Goal: Information Seeking & Learning: Learn about a topic

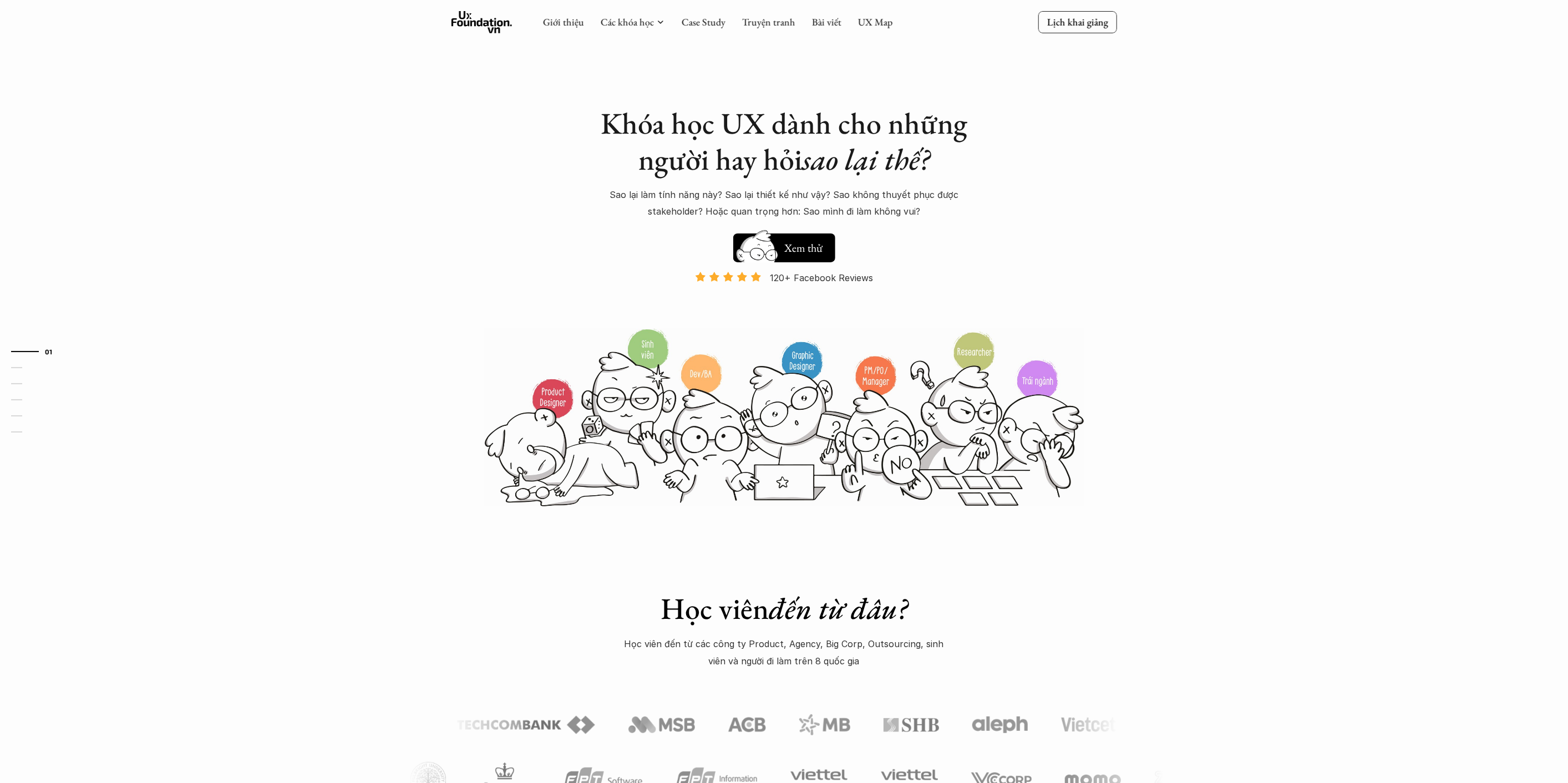
drag, startPoint x: 1065, startPoint y: 208, endPoint x: 1072, endPoint y: 211, distance: 7.6
click at [1066, 208] on div "Khóa học UX dành cho những người hay hỏi sao lại thế? Sao lại làm tính năng này…" at bounding box center [784, 253] width 665 height 507
click at [1074, 212] on div "Khóa học UX dành cho những người hay hỏi sao lại thế? Sao lại làm tính năng này…" at bounding box center [784, 253] width 665 height 507
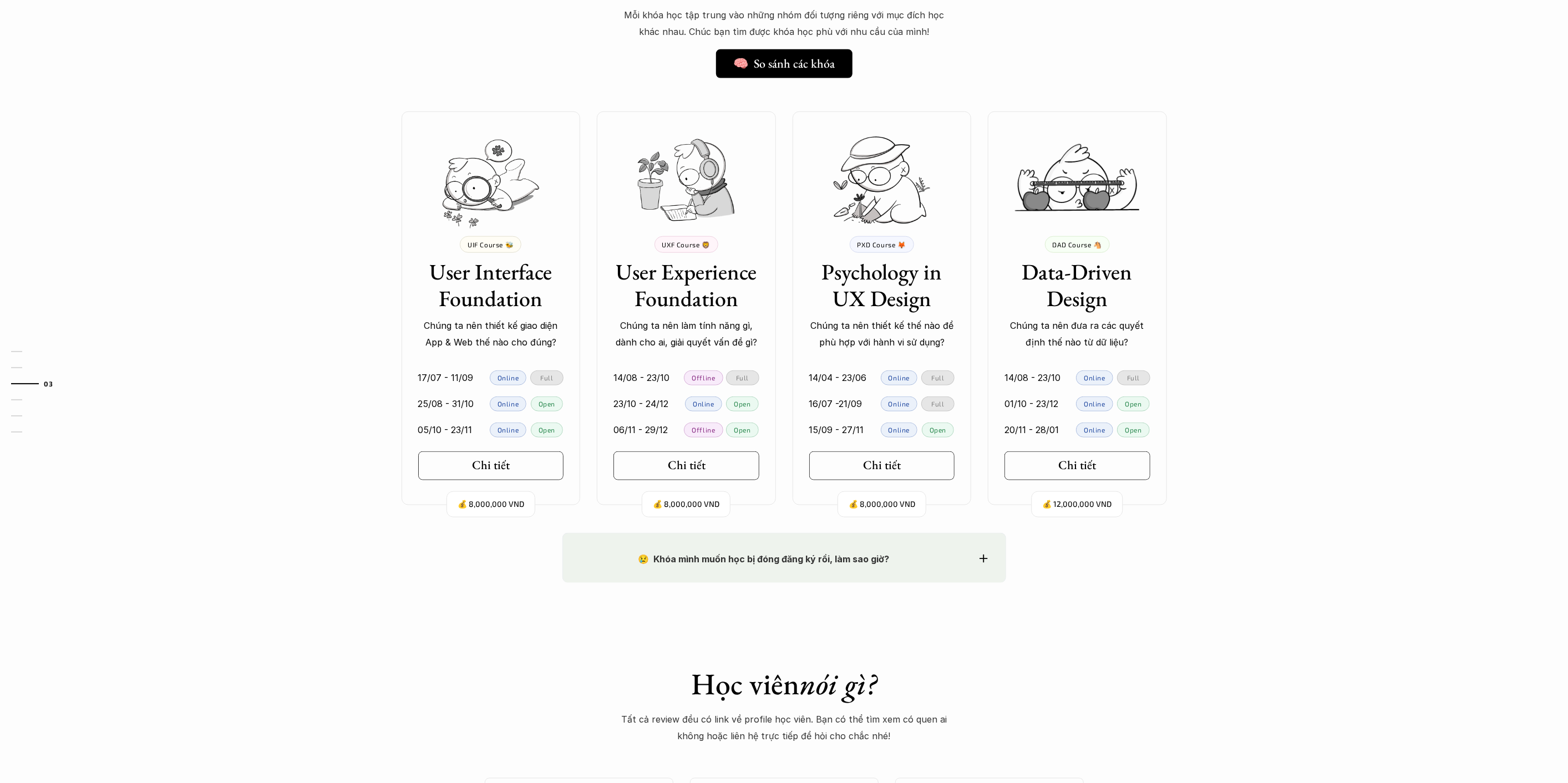
scroll to position [863, 0]
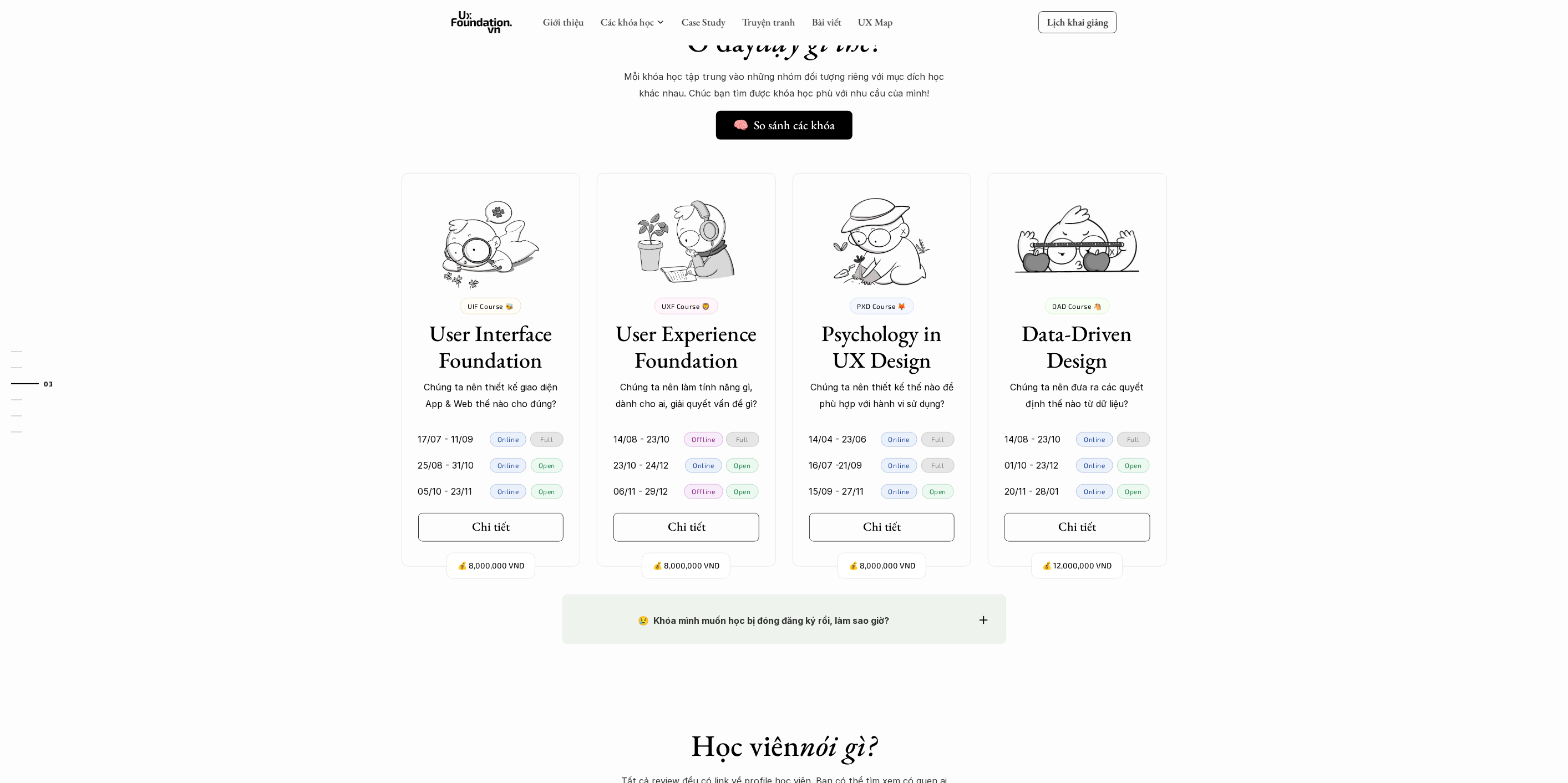
click at [1278, 365] on div "Ở đây dạy gì thế? 🧠 So sánh các khóa Mỗi khóa học tập trung vào những nhóm đối …" at bounding box center [784, 286] width 1568 height 615
click at [707, 353] on h3 "User Experience Foundation" at bounding box center [686, 346] width 145 height 53
click at [688, 305] on p "UXF Course 🦁" at bounding box center [686, 306] width 48 height 8
click at [678, 354] on h3 "User Experience Foundation" at bounding box center [686, 346] width 145 height 53
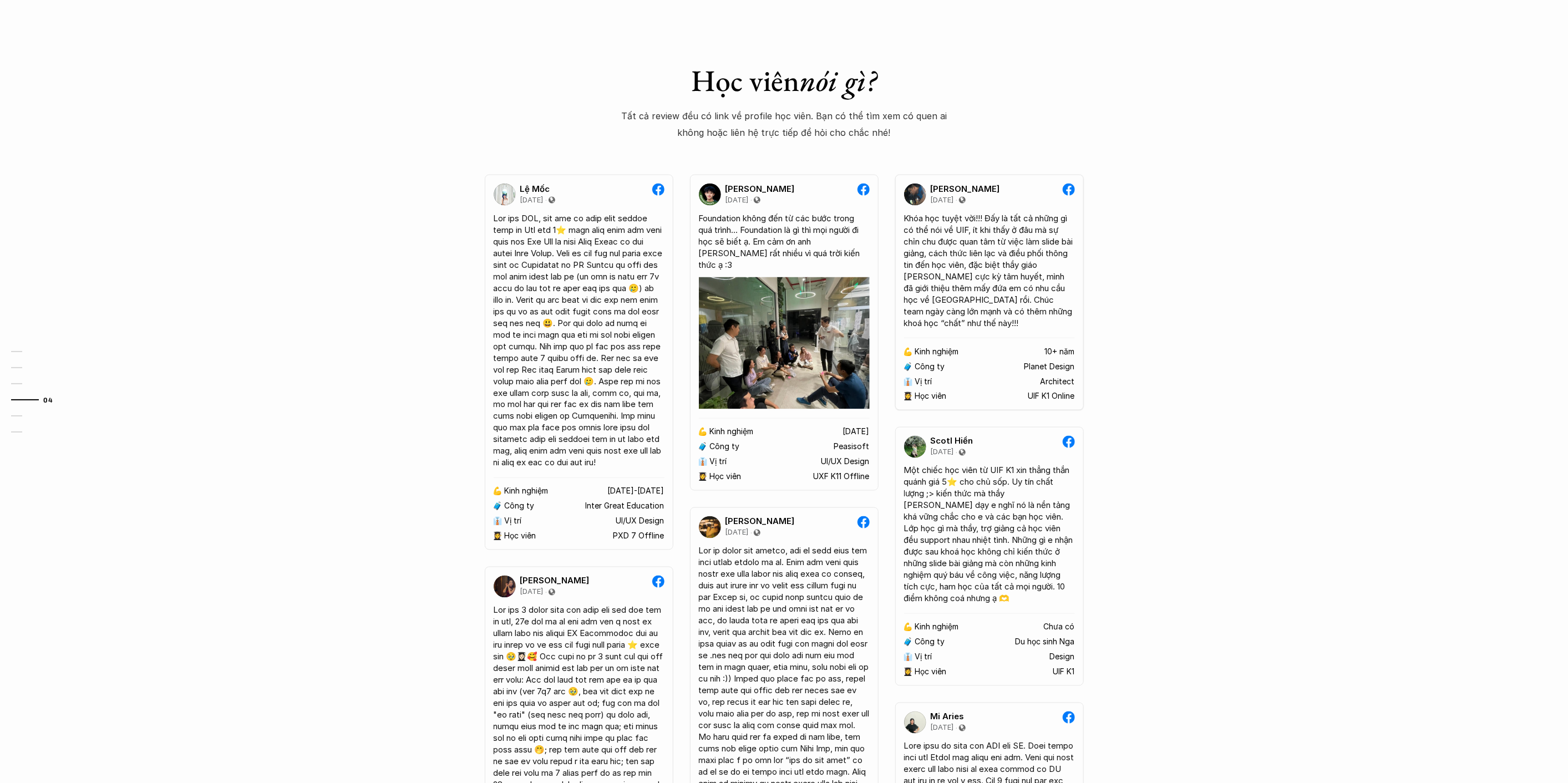
scroll to position [1602, 0]
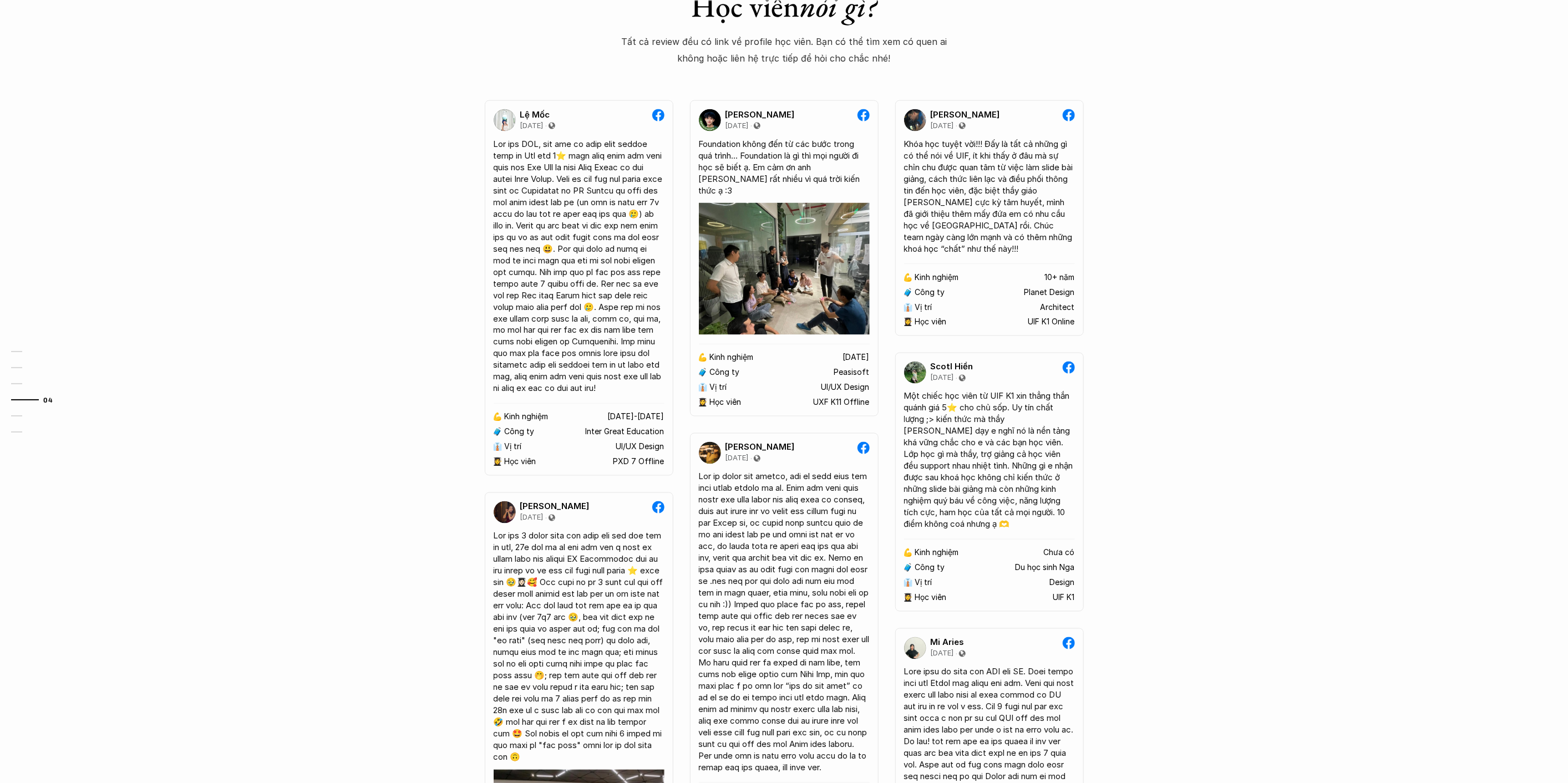
click at [1171, 349] on div "😢 Khóa mình muốn học bị đóng đăng ký rồi, làm sao giờ? Chào bạn, Bọn mình rất t…" at bounding box center [784, 550] width 1568 height 1389
click at [1229, 339] on div "😢 Khóa mình muốn học bị đóng đăng ký rồi, làm sao giờ? Chào bạn, Bọn mình rất t…" at bounding box center [784, 550] width 1568 height 1389
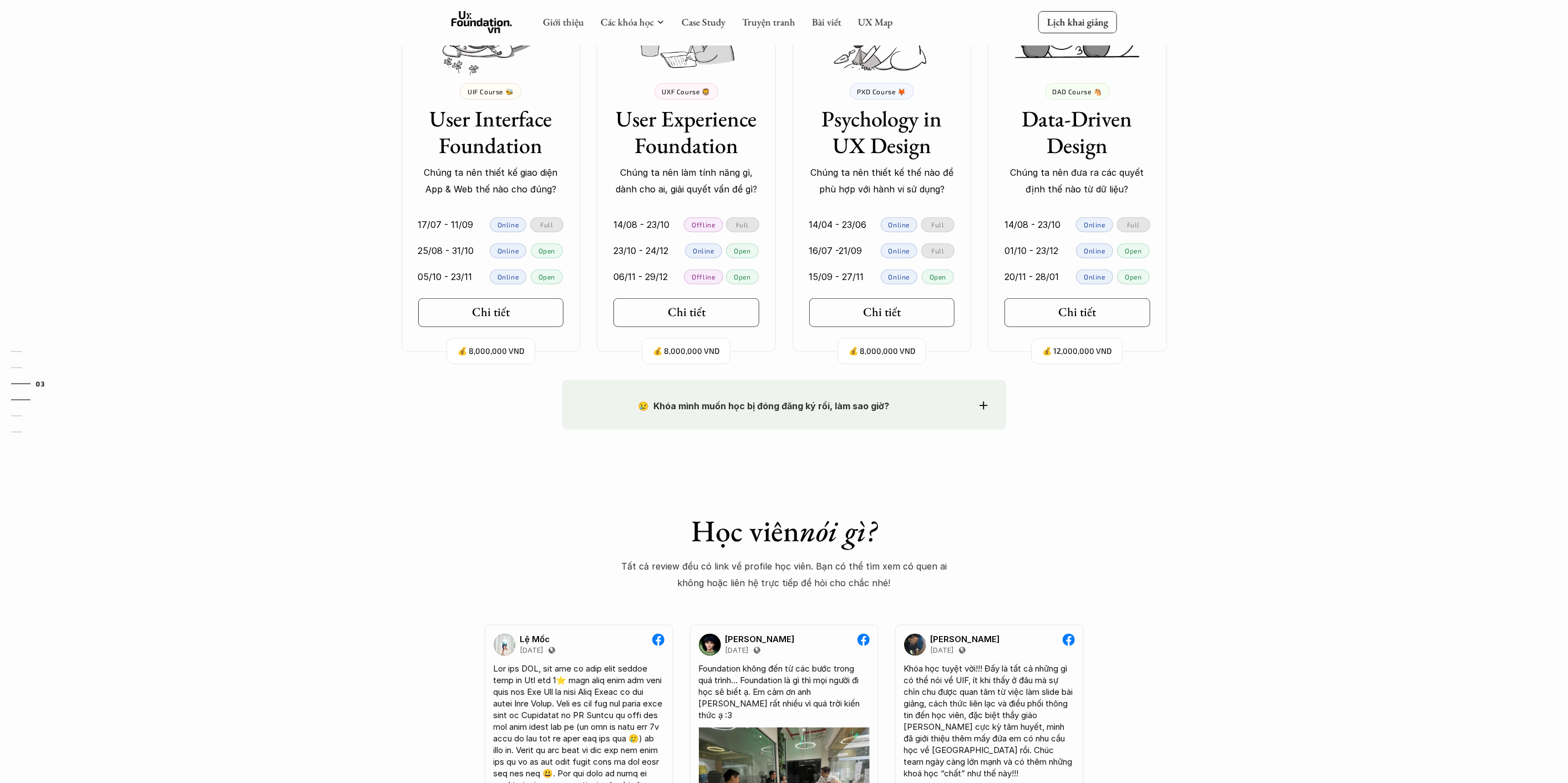
scroll to position [985, 0]
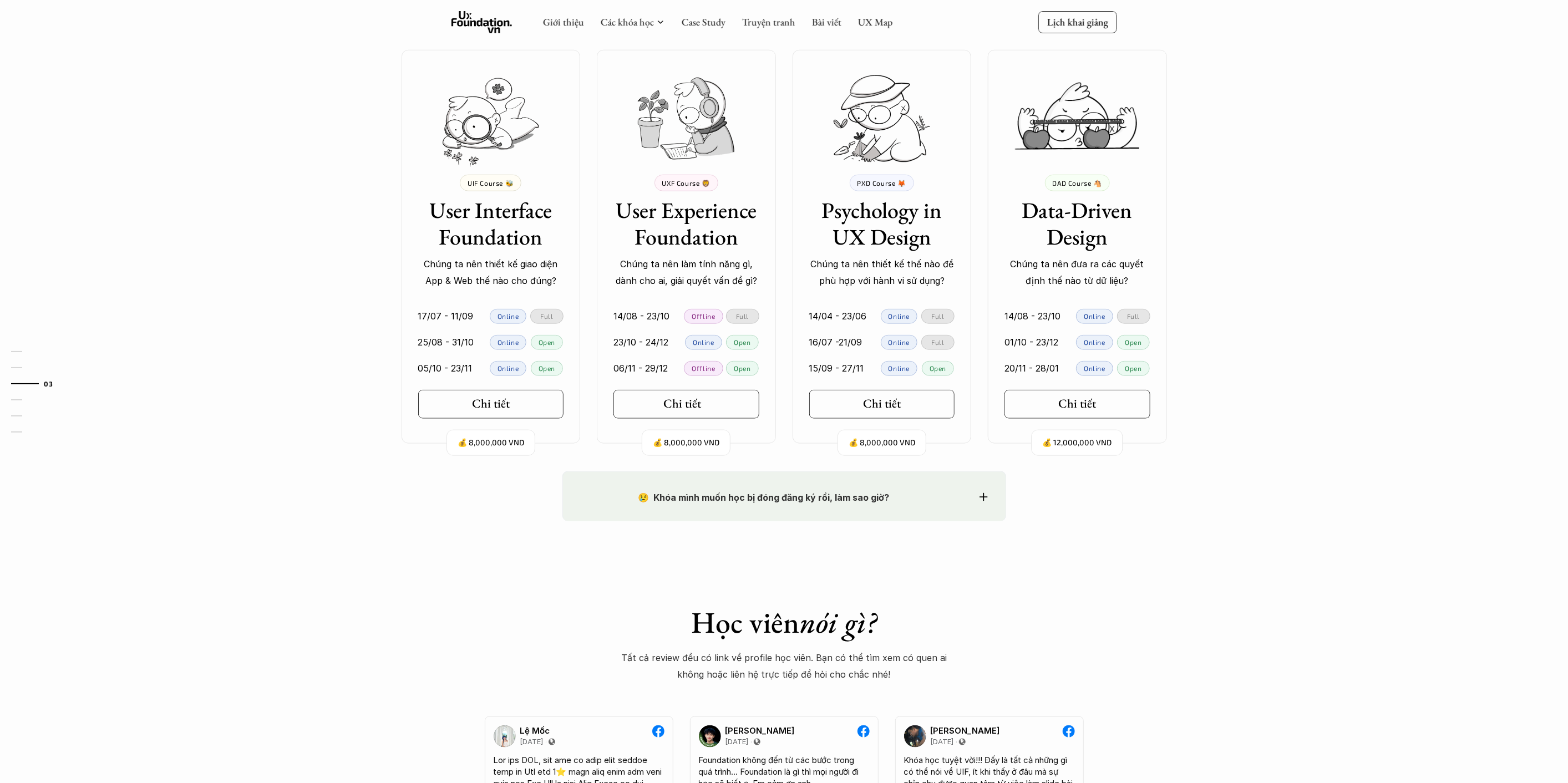
click at [711, 407] on icon at bounding box center [710, 403] width 9 height 9
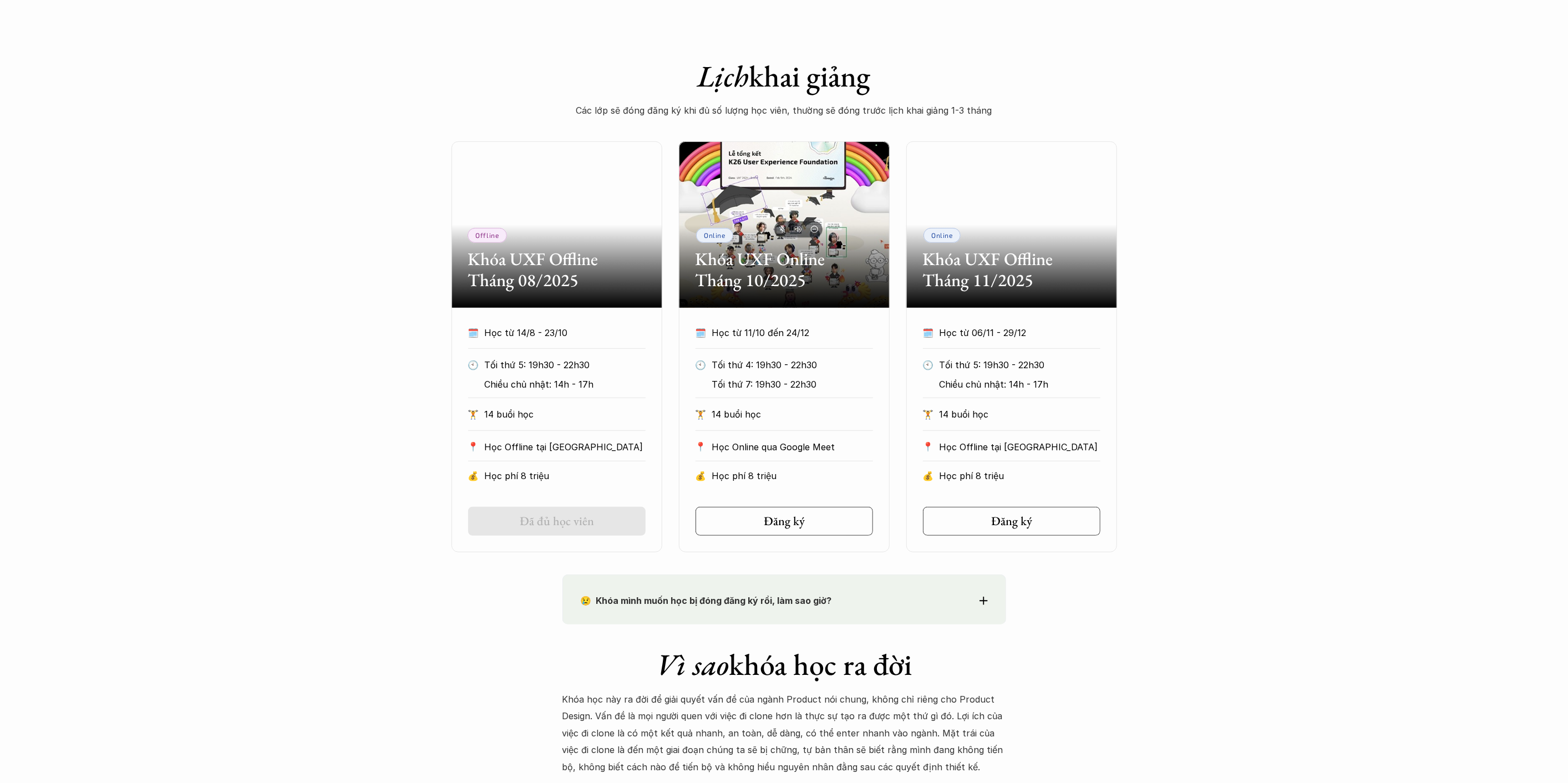
scroll to position [431, 0]
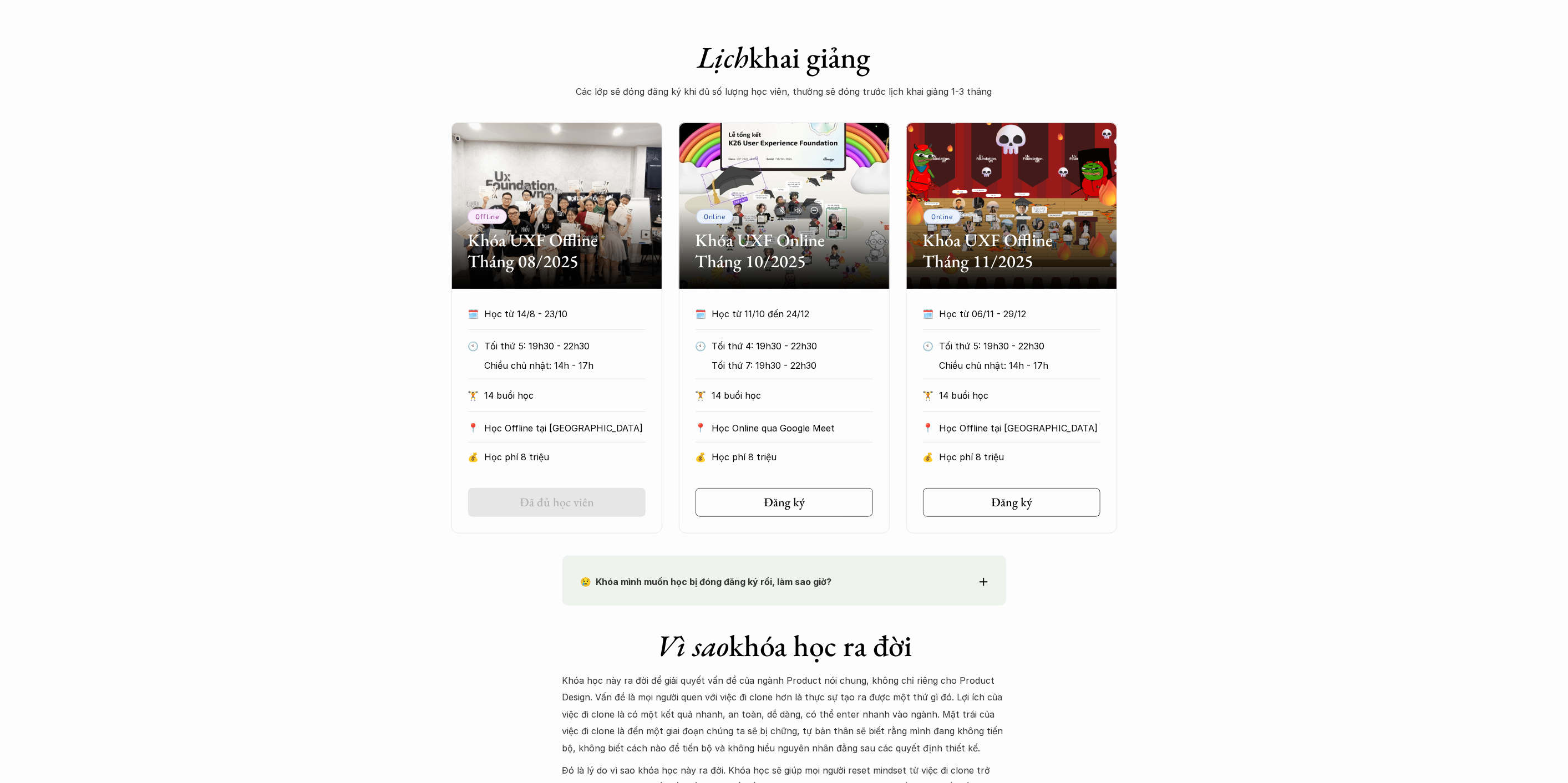
click at [1200, 297] on div "Offline Khóa UXF Offline Tháng 08/2025 🗓️ Học từ 14/8 - 23/10 🕙 Tối thứ 5: 19h3…" at bounding box center [784, 328] width 1568 height 411
click at [1254, 321] on div "Offline Khóa UXF Offline Tháng 08/2025 🗓️ Học từ 14/8 - 23/10 🕙 Tối thứ 5: 19h3…" at bounding box center [784, 328] width 1568 height 411
click at [1218, 381] on div "Offline Khóa UXF Offline Tháng 08/2025 🗓️ Học từ 14/8 - 23/10 🕙 Tối thứ 5: 19h3…" at bounding box center [784, 328] width 1568 height 411
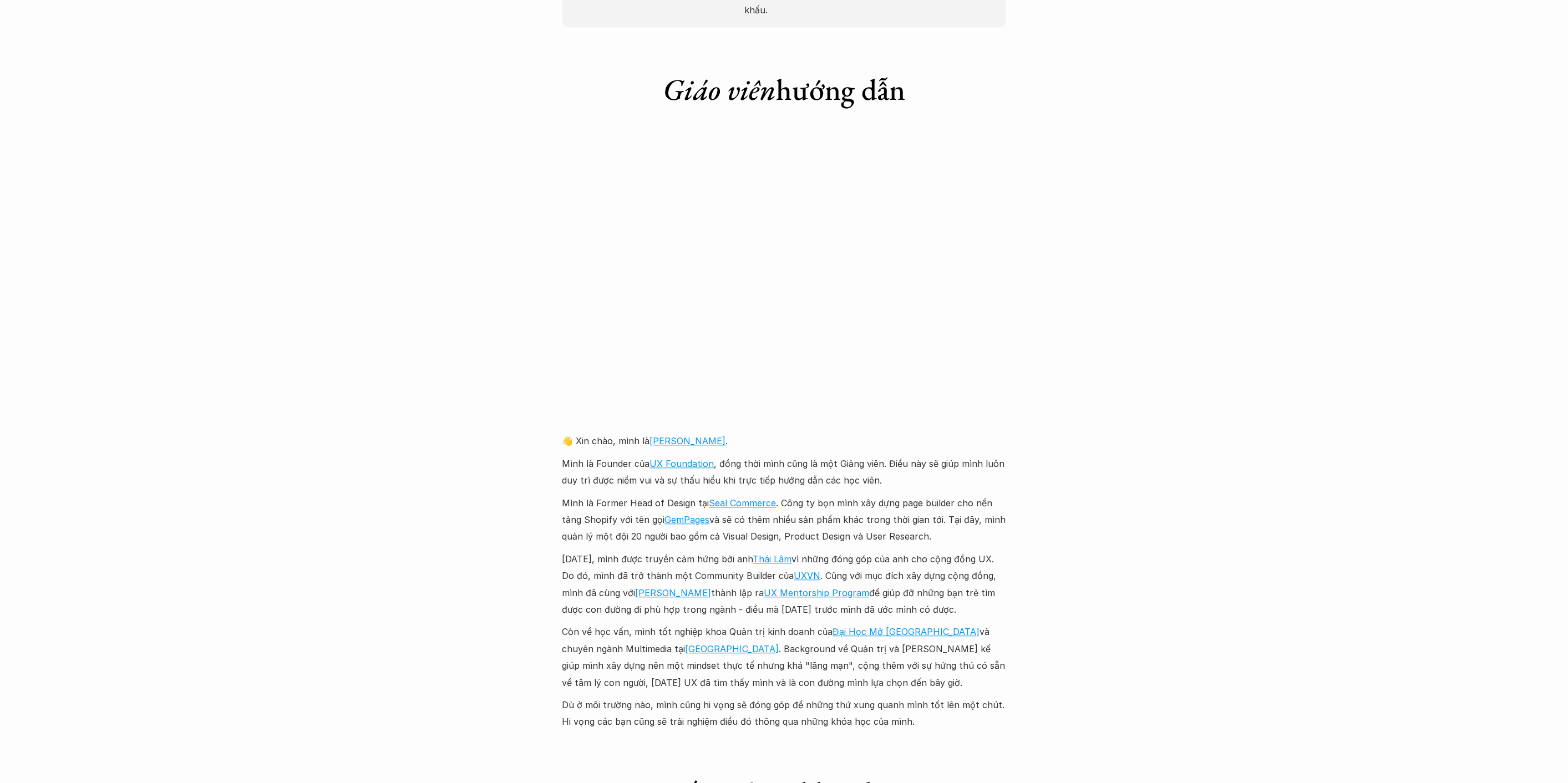
scroll to position [2341, 0]
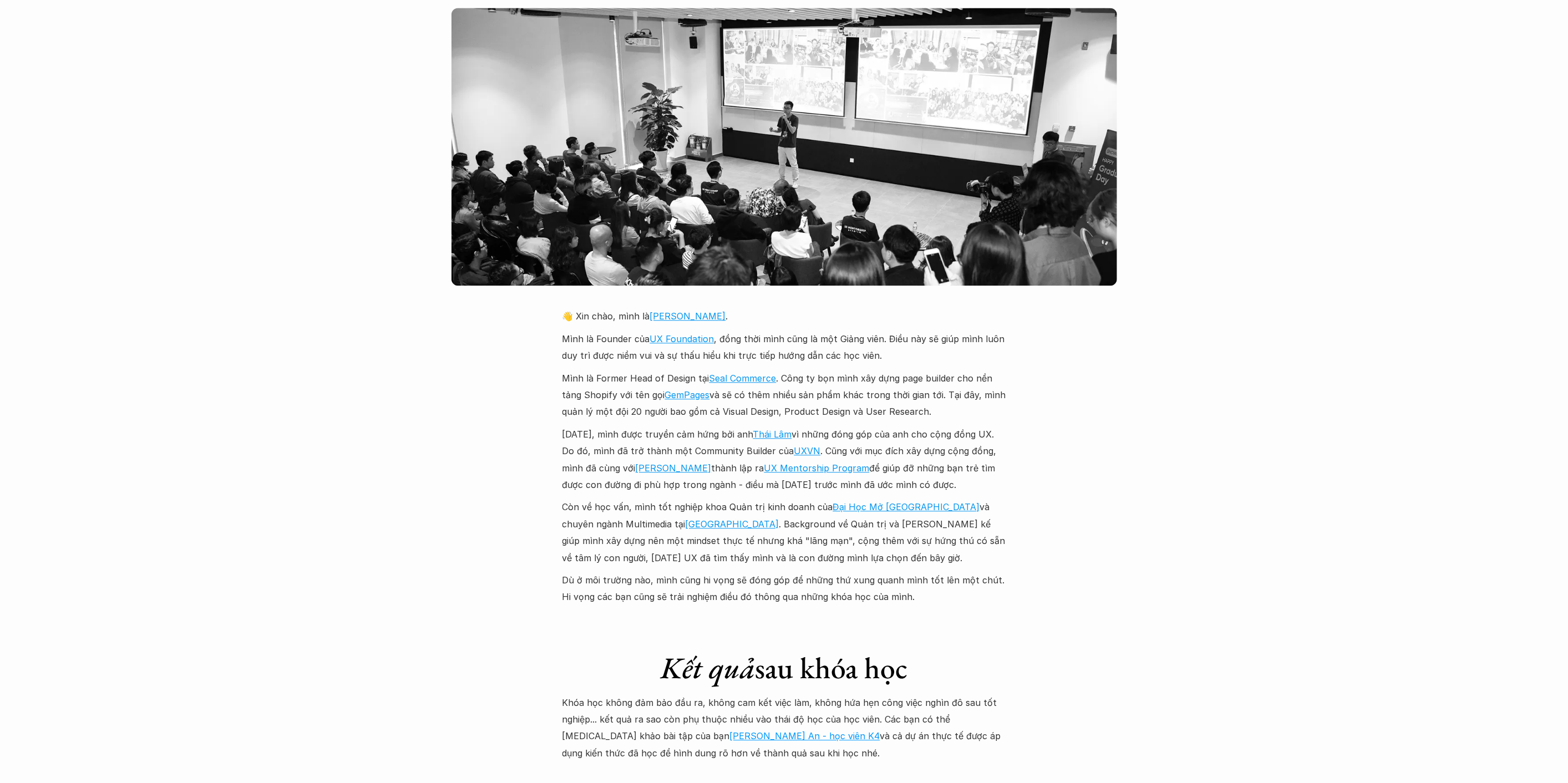
scroll to position [985, 0]
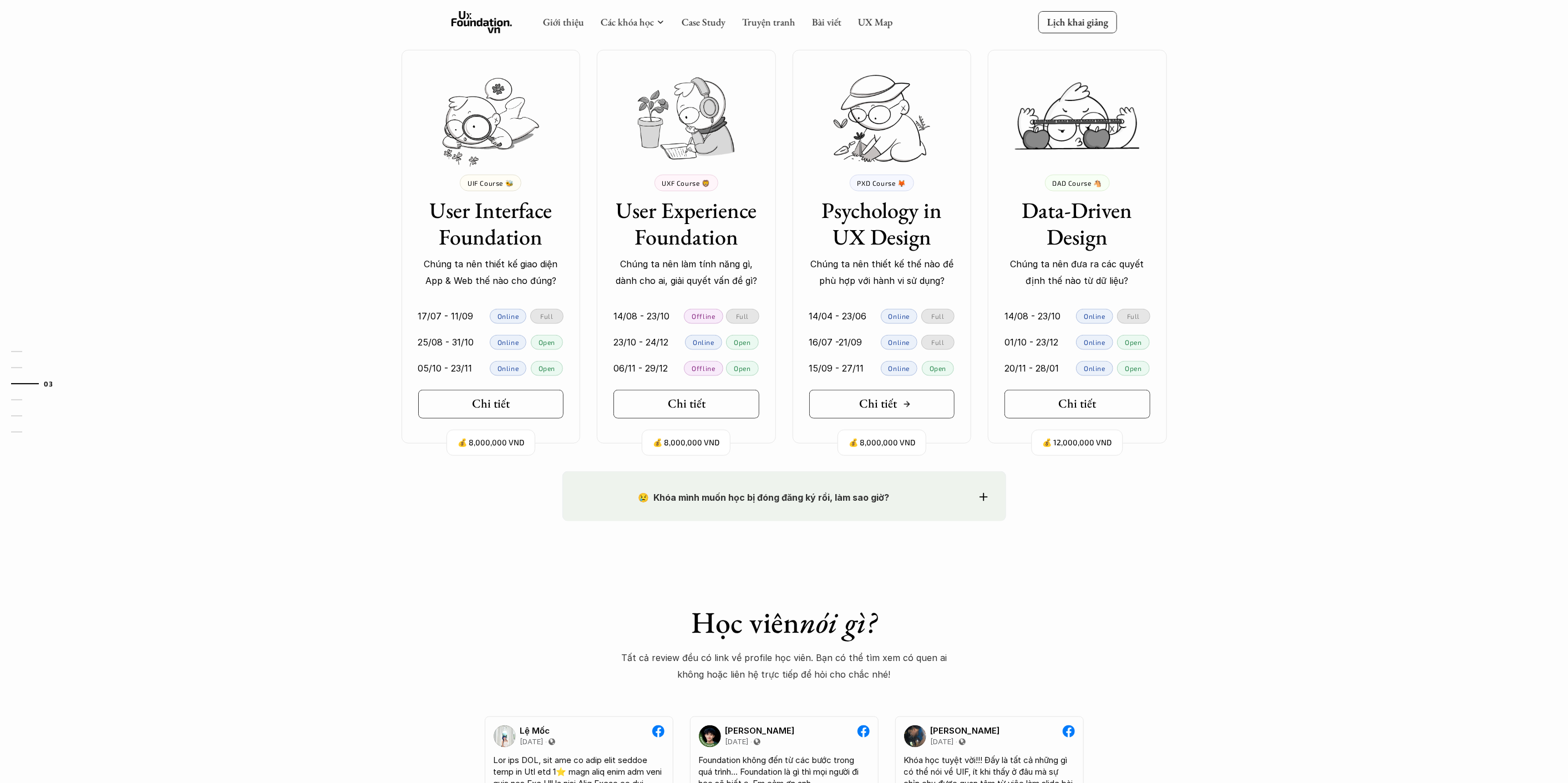
click at [883, 401] on h5 "Chi tiết" at bounding box center [878, 403] width 38 height 14
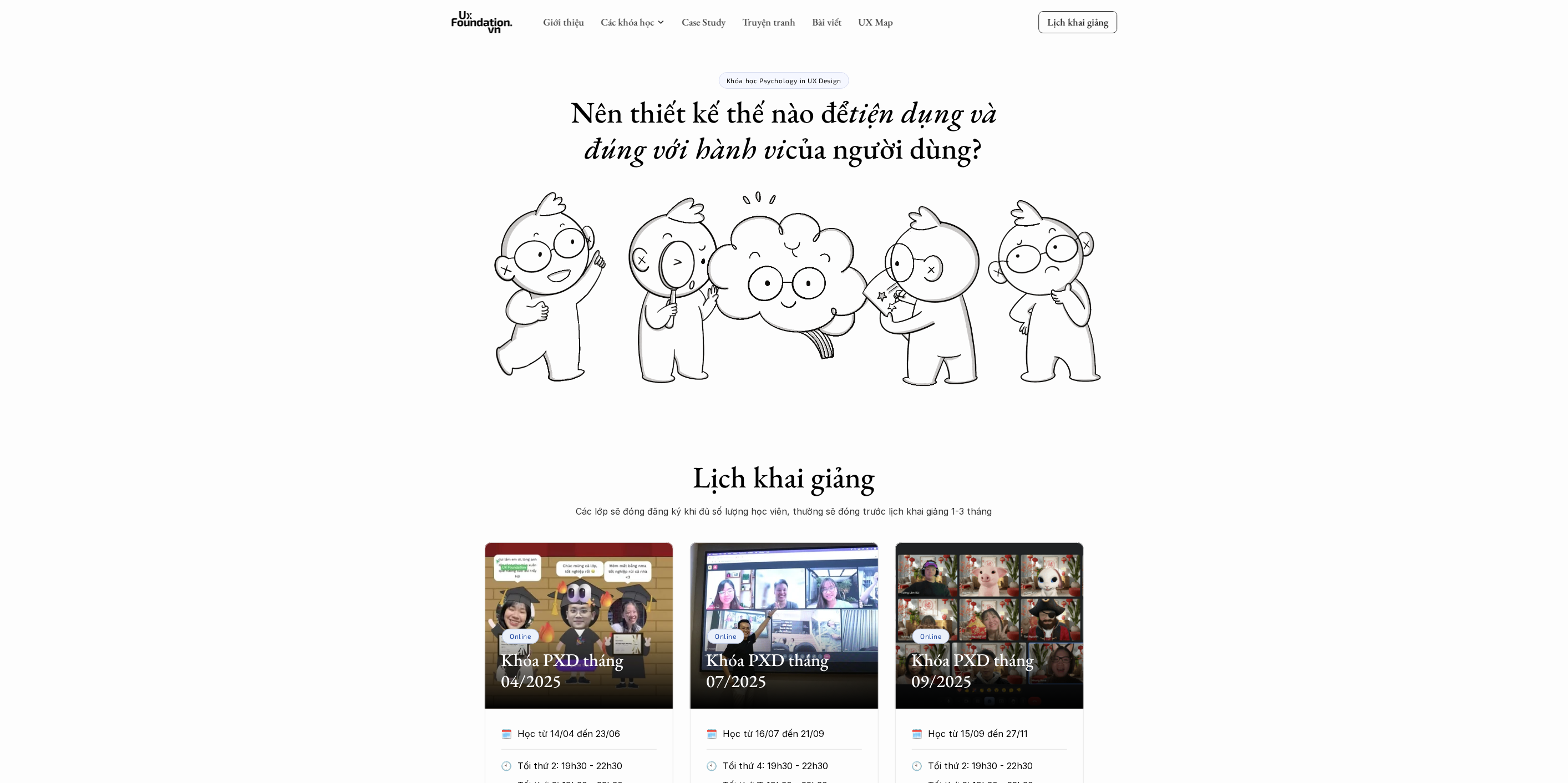
scroll to position [370, 0]
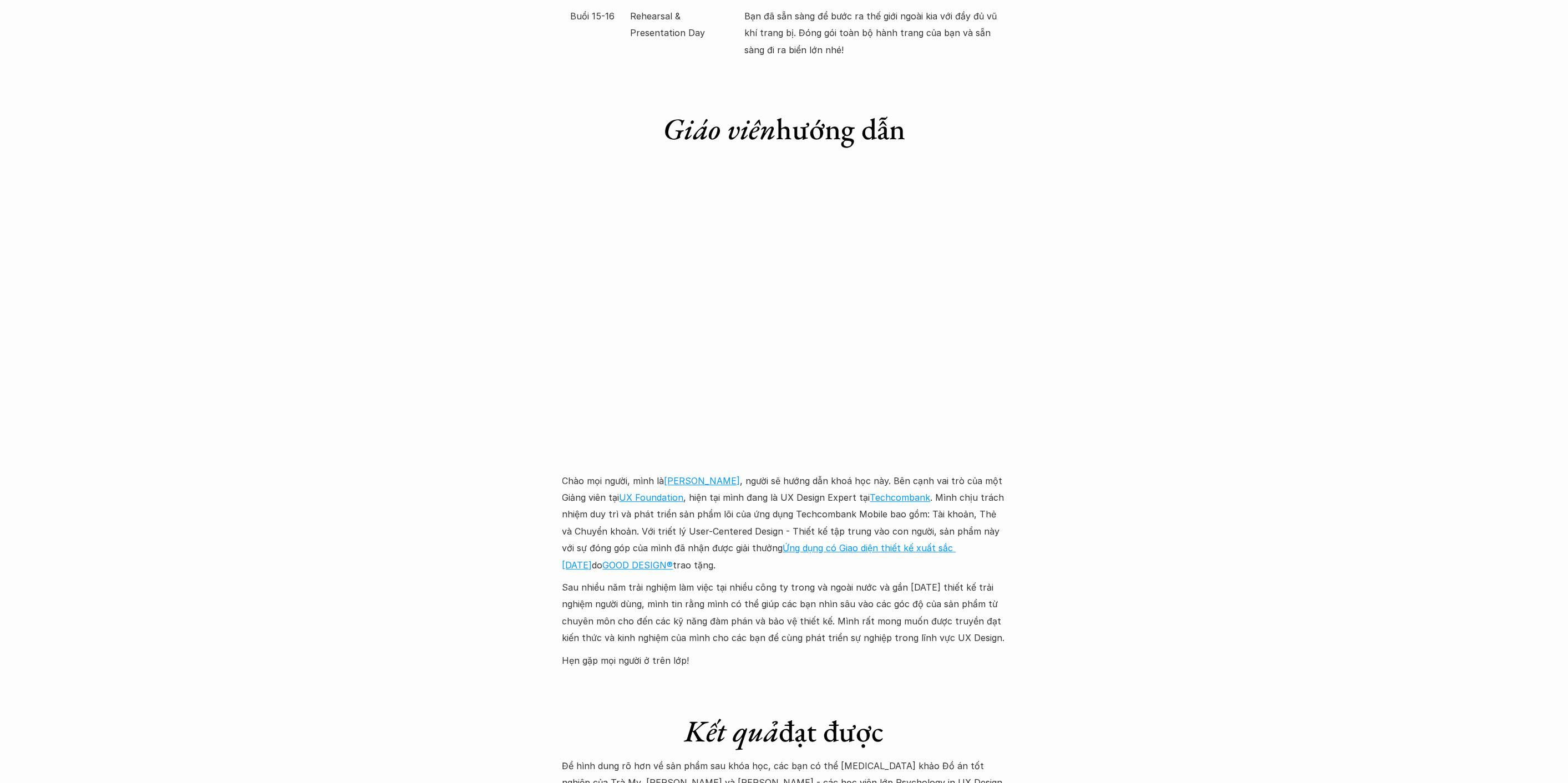
scroll to position [2711, 0]
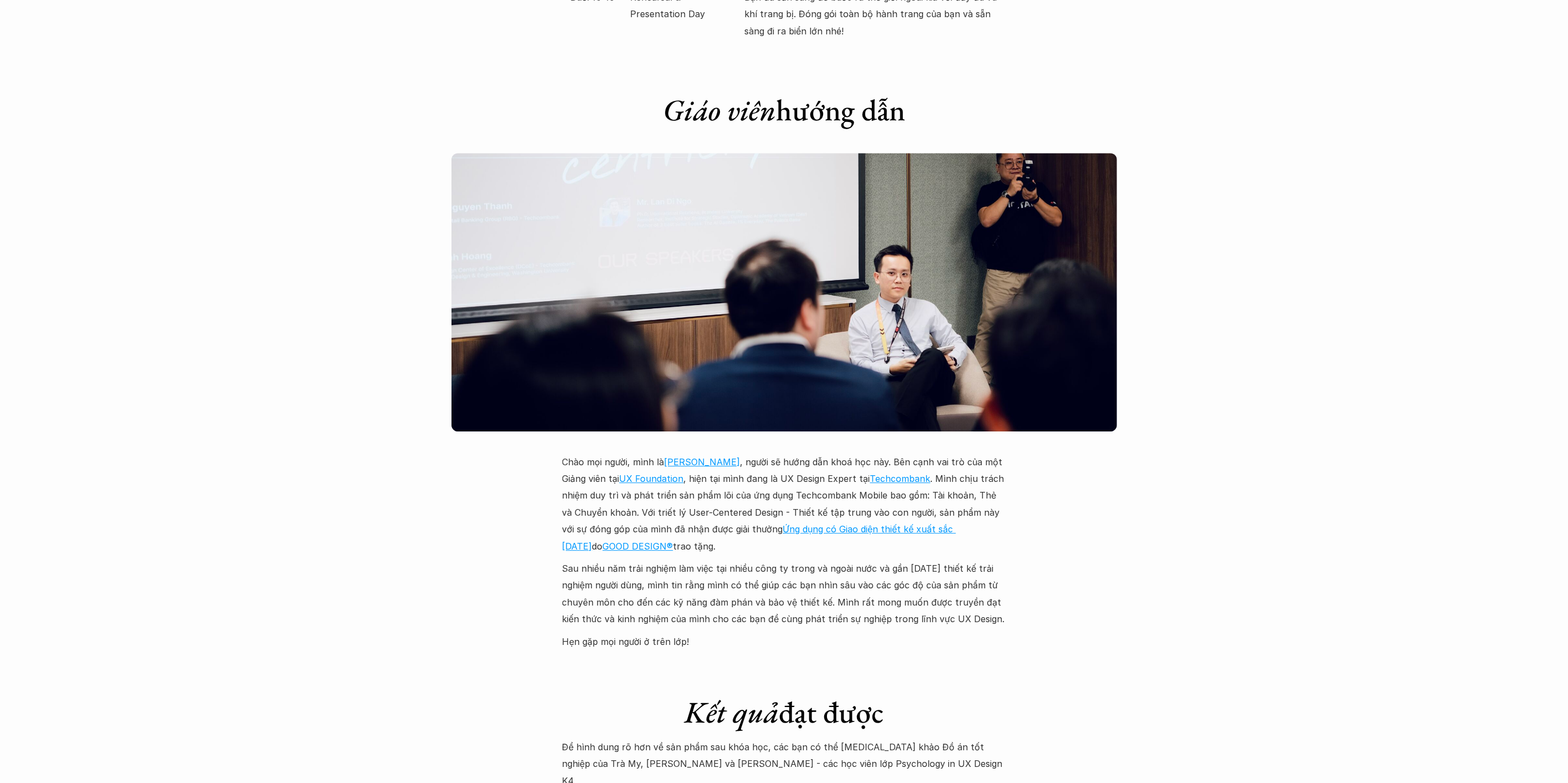
click at [1179, 460] on div "Giới thiệu Các khóa học Case Study Truyện tranh Bài viết UX Map Lịch khai giảng…" at bounding box center [784, 173] width 1568 height 5768
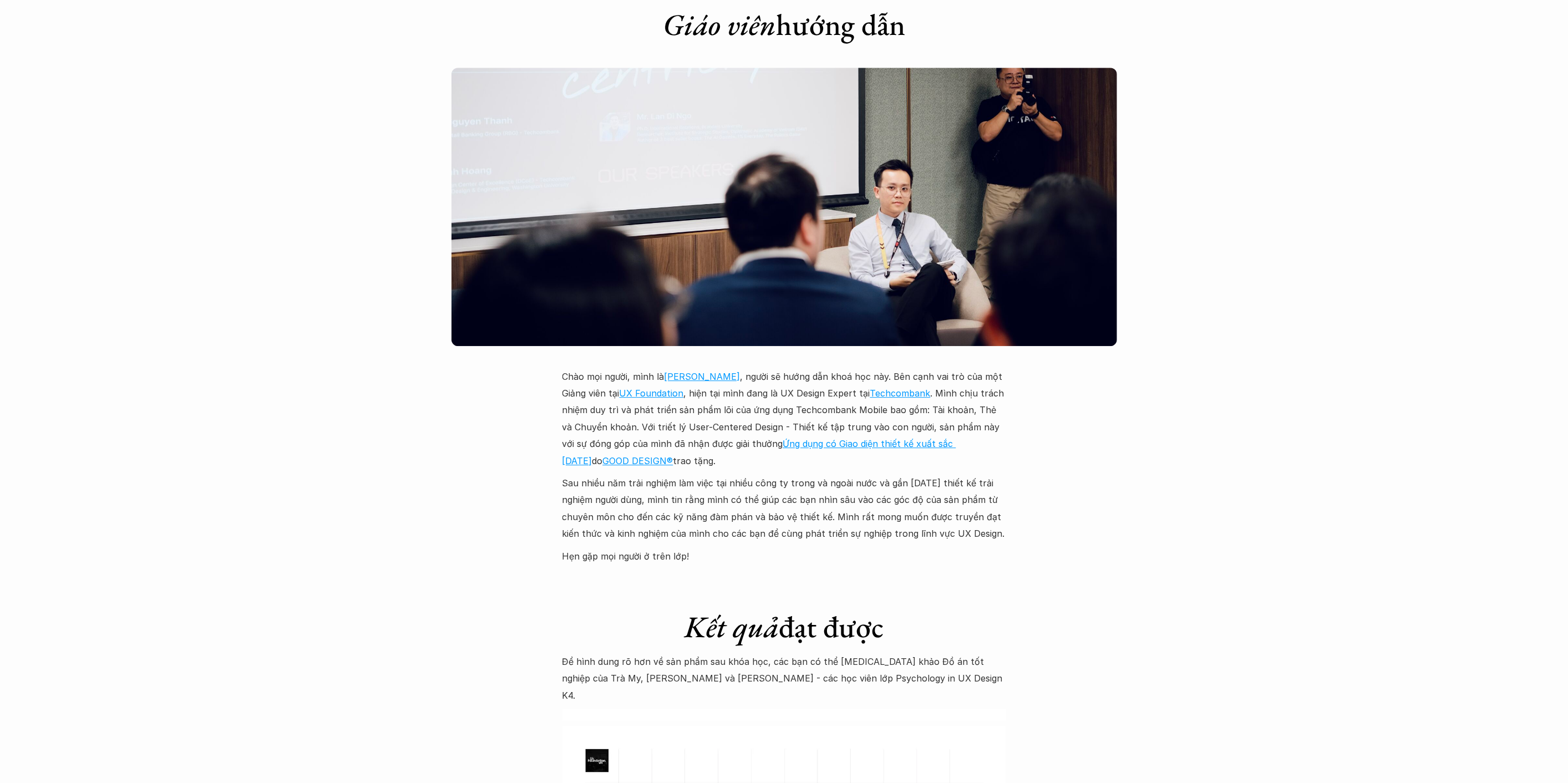
scroll to position [2896, 0]
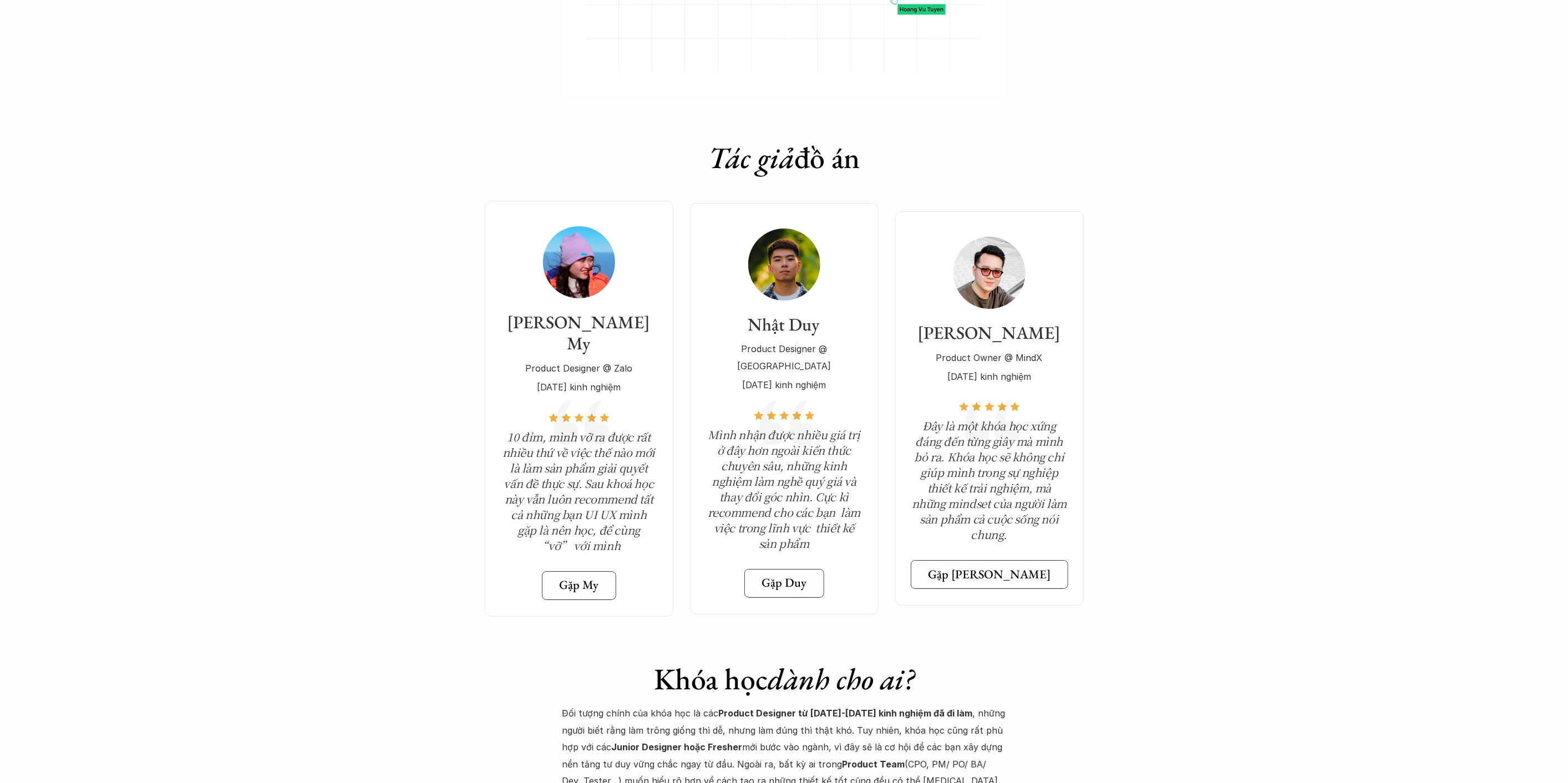
scroll to position [3697, 0]
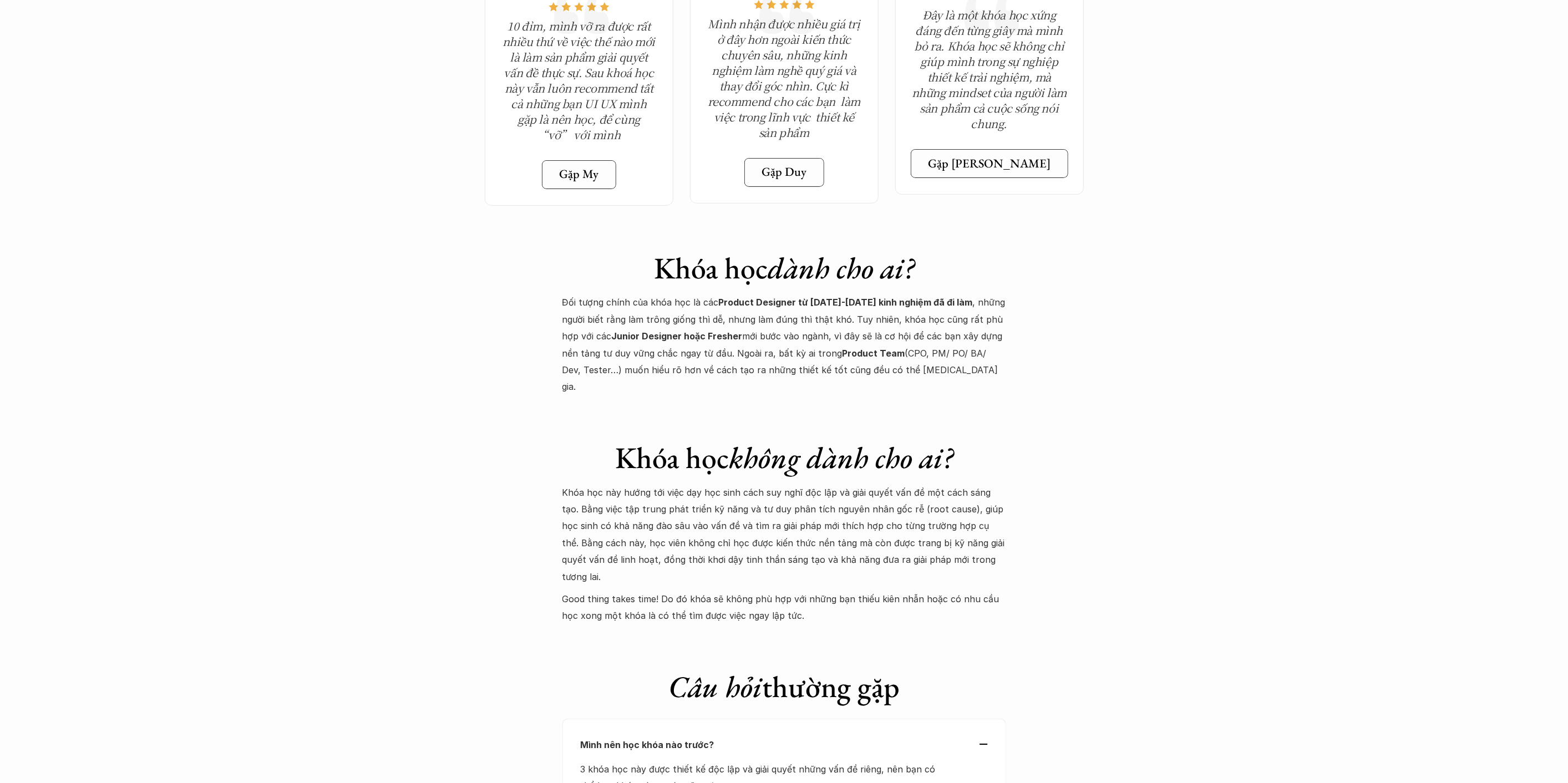
scroll to position [4128, 0]
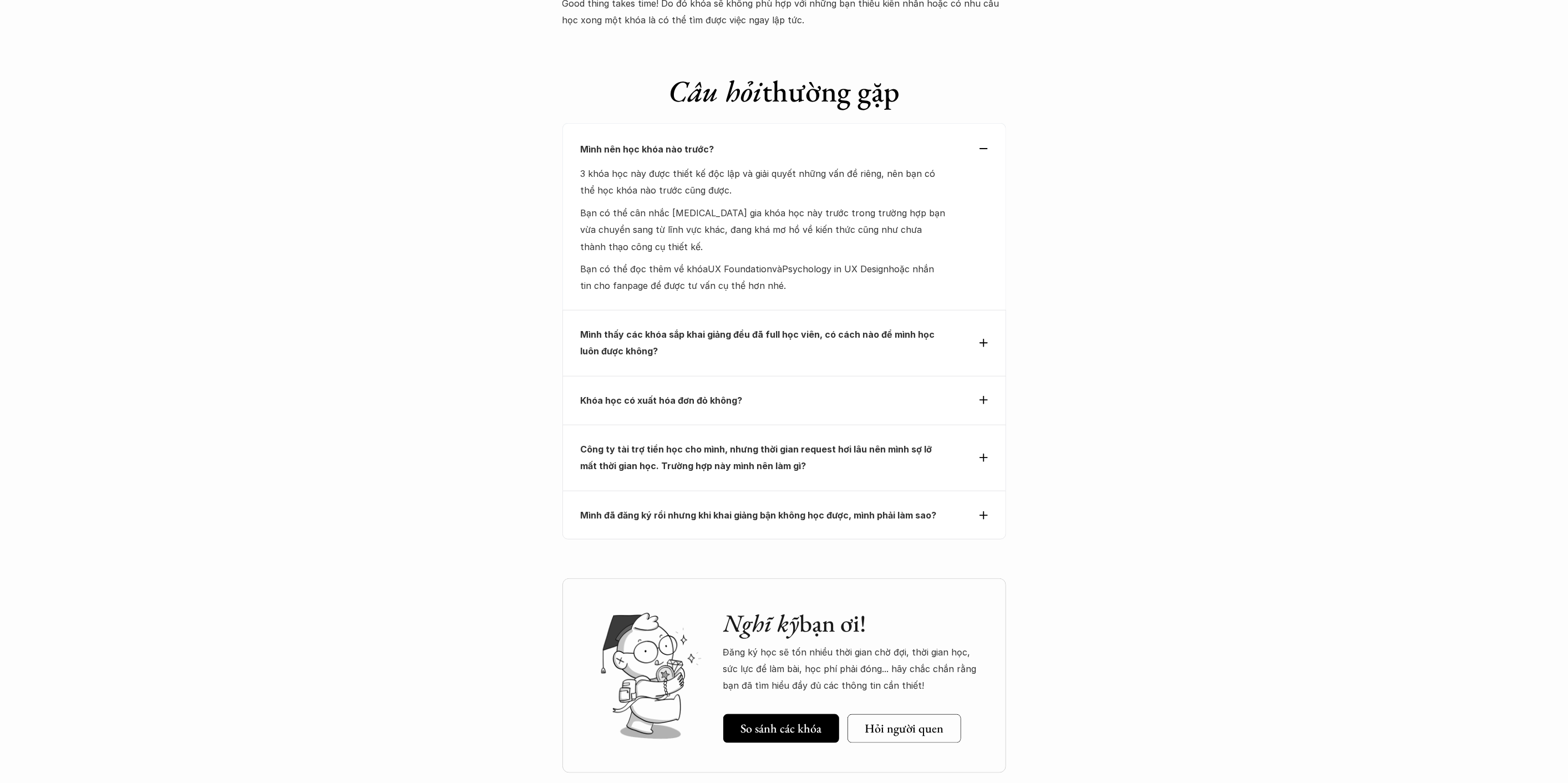
scroll to position [4894, 0]
